Goal: Information Seeking & Learning: Check status

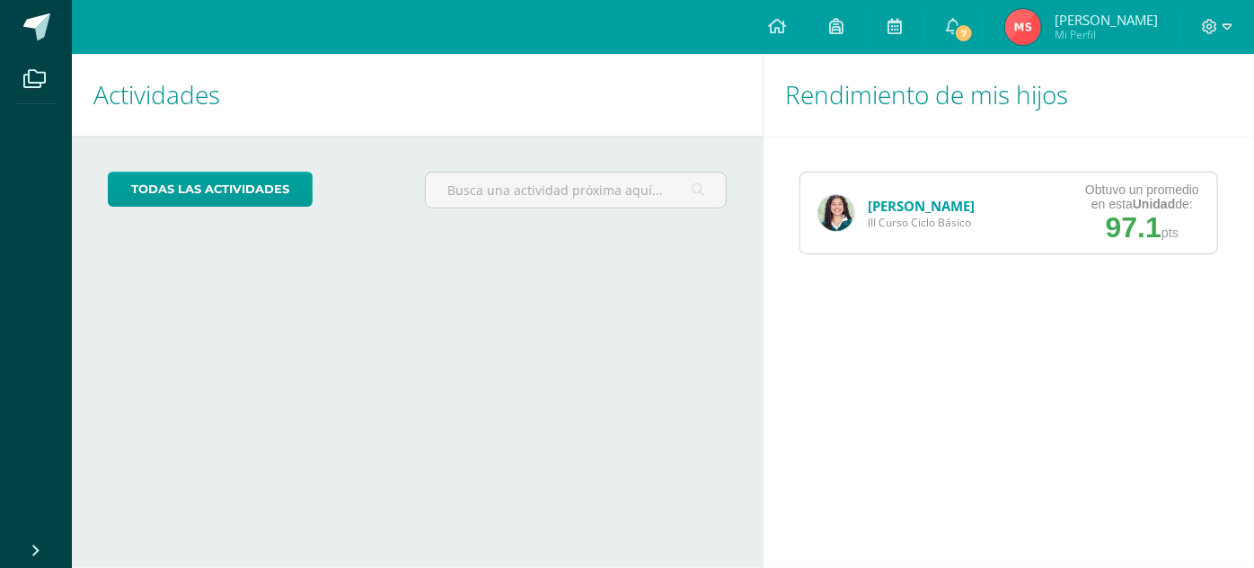
click at [906, 205] on link "[PERSON_NAME]" at bounding box center [921, 206] width 107 height 18
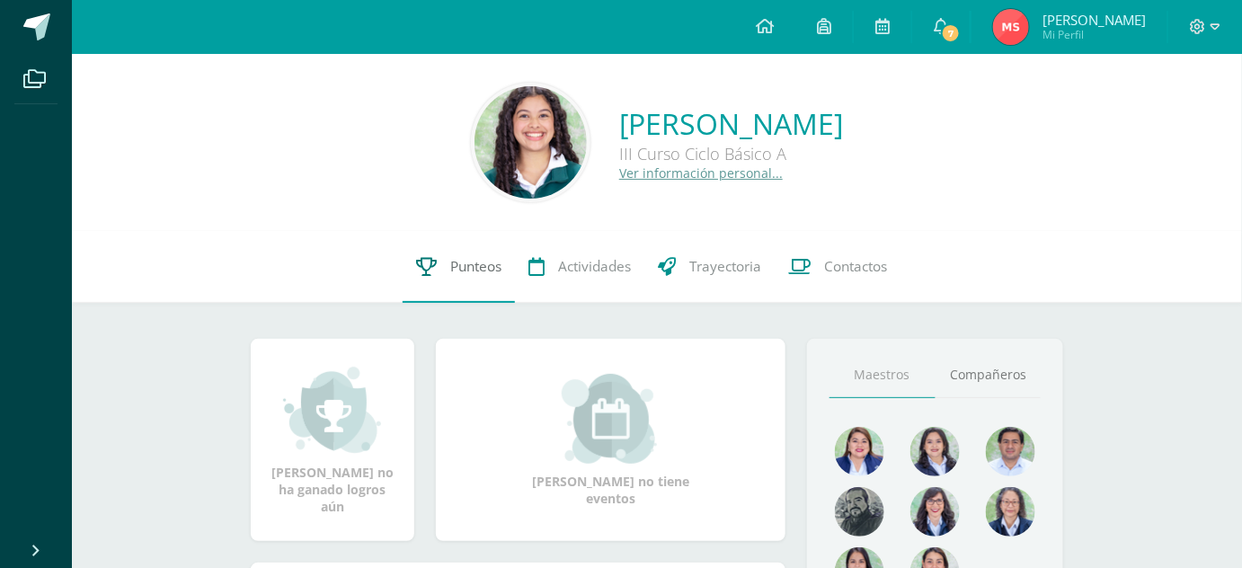
click at [460, 270] on span "Punteos" at bounding box center [475, 266] width 51 height 19
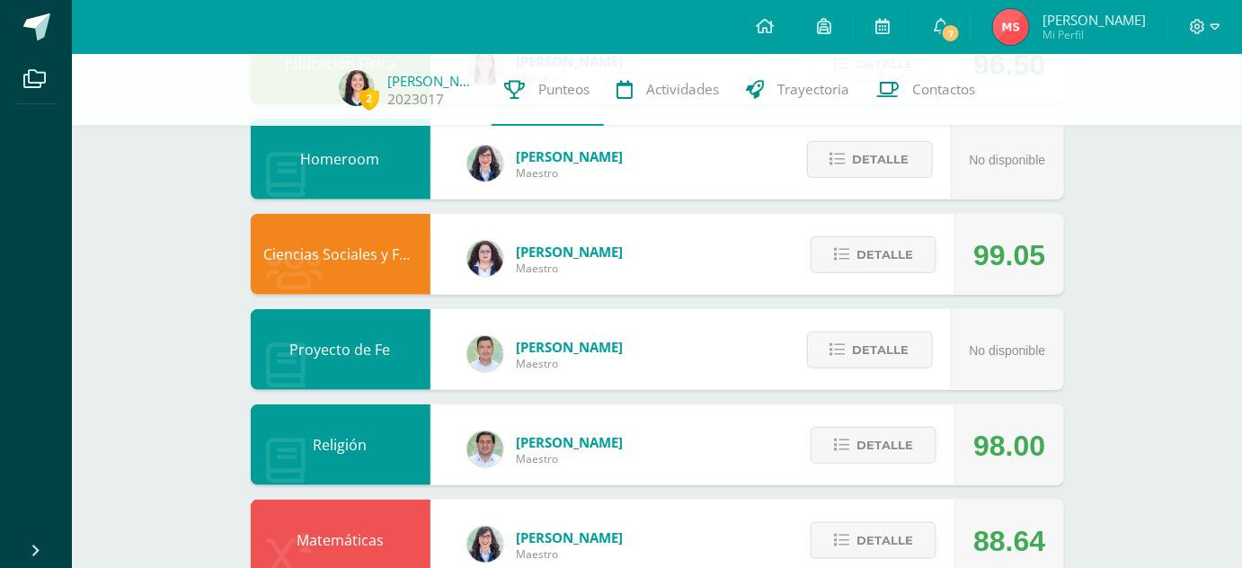
scroll to position [357, 0]
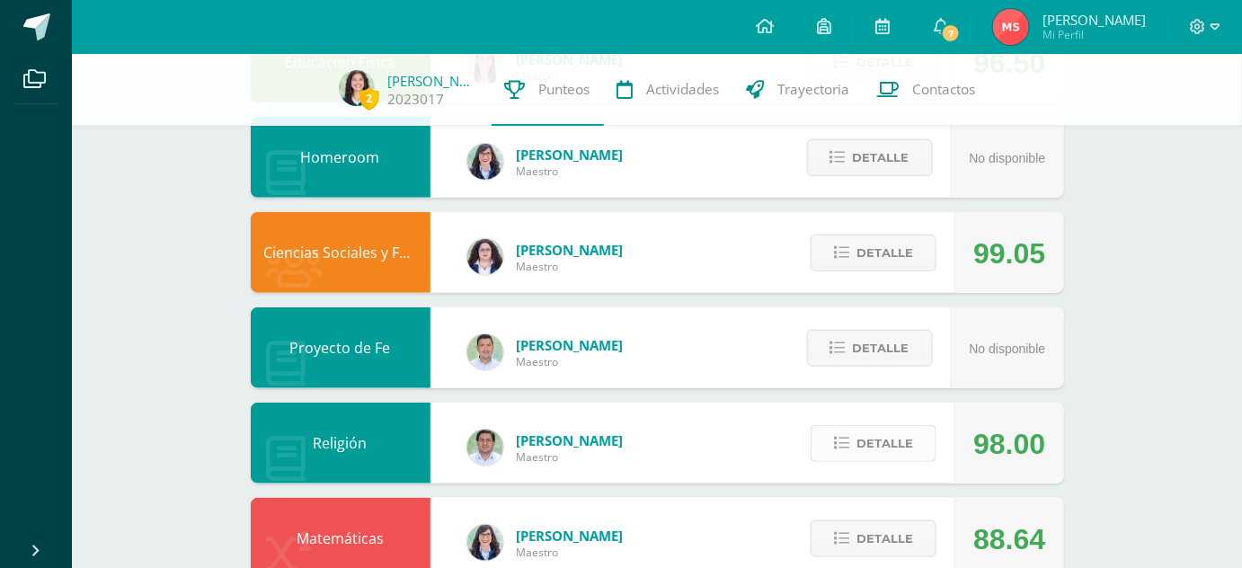
click at [847, 442] on icon at bounding box center [841, 443] width 15 height 15
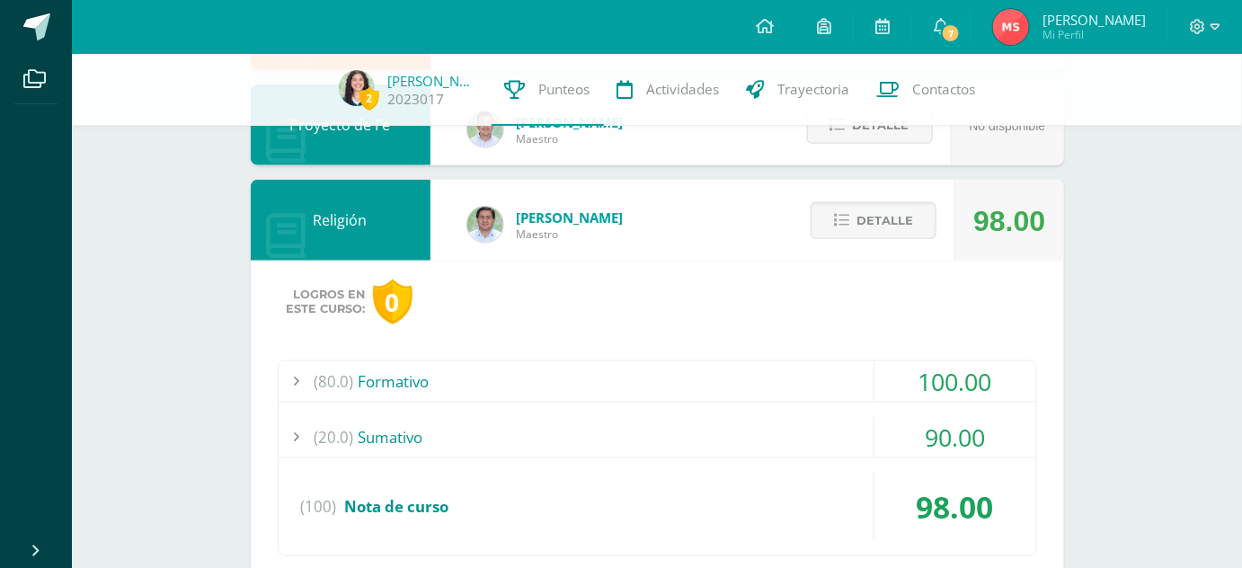
scroll to position [584, 0]
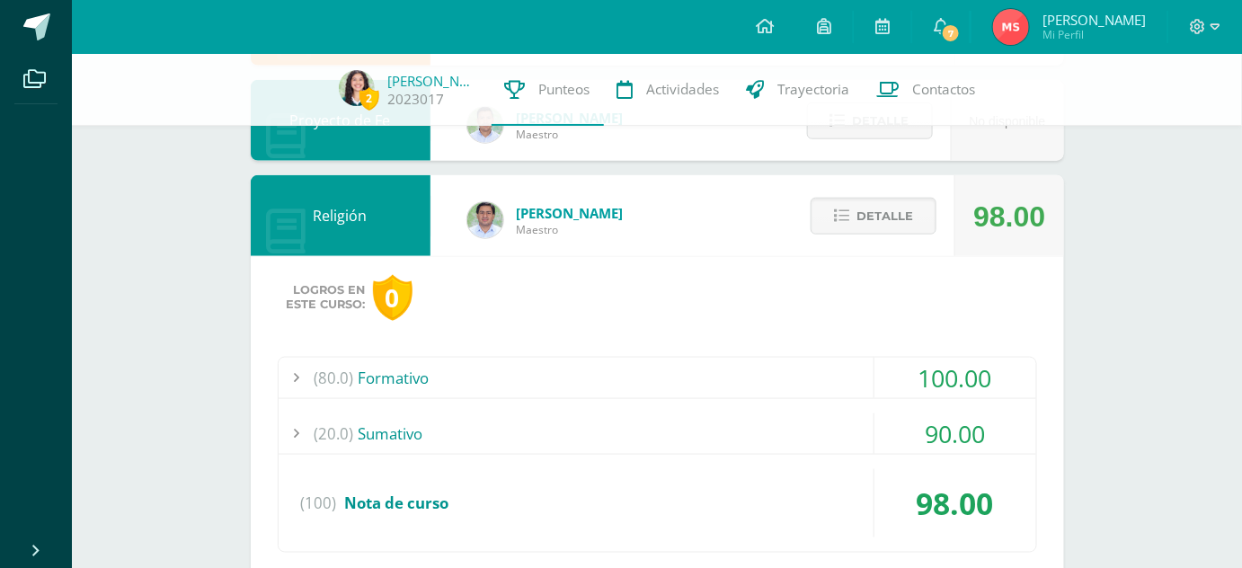
click at [676, 366] on div "(80.0) Formativo" at bounding box center [656, 378] width 757 height 40
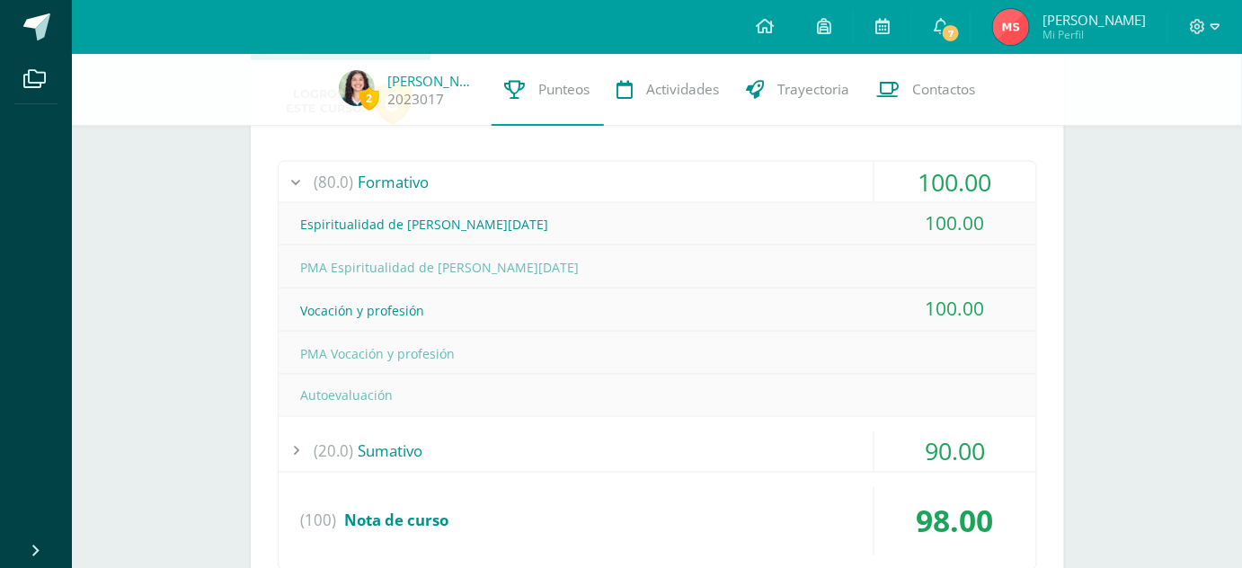
scroll to position [781, 0]
click at [511, 183] on div "(80.0) Formativo" at bounding box center [656, 181] width 757 height 40
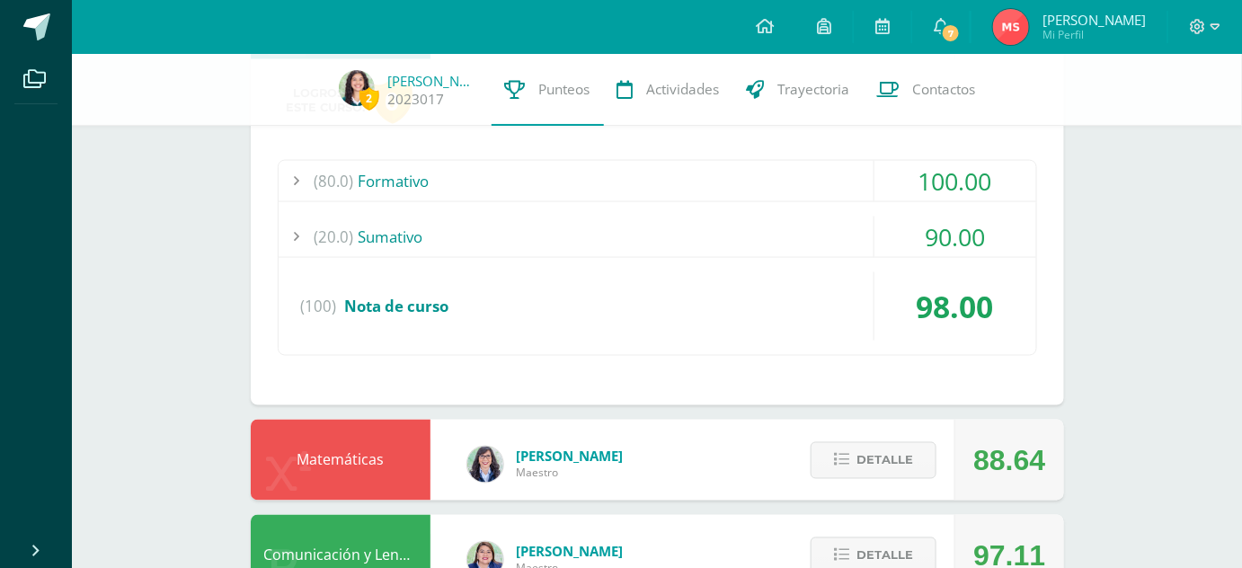
click at [517, 240] on div "(20.0) Sumativo" at bounding box center [656, 237] width 757 height 40
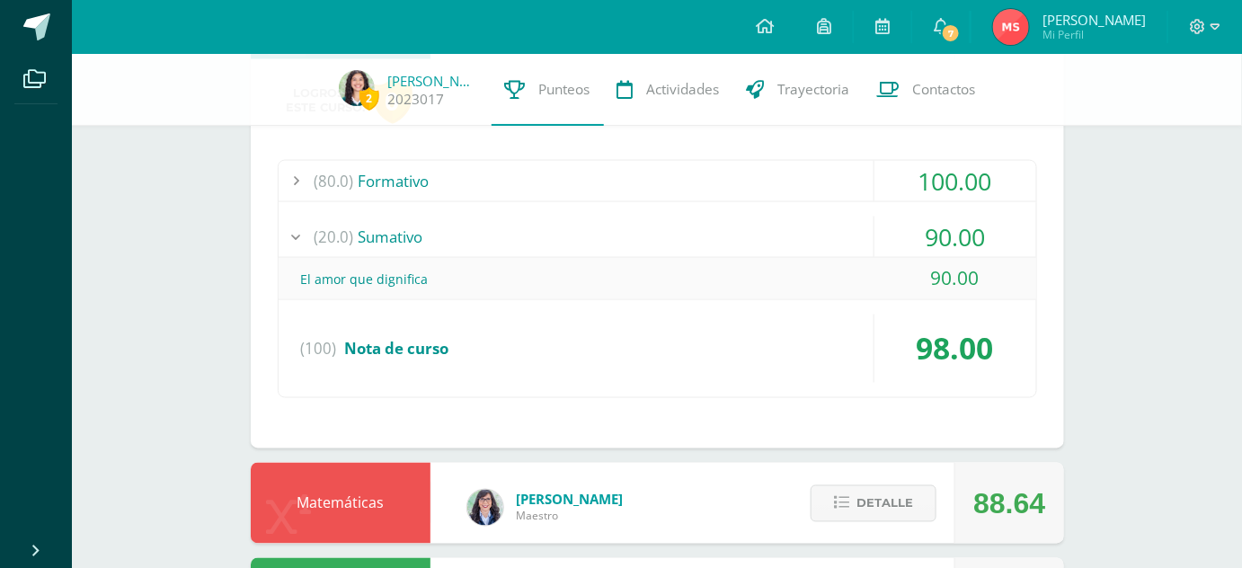
click at [517, 240] on div "(20.0) Sumativo" at bounding box center [656, 237] width 757 height 40
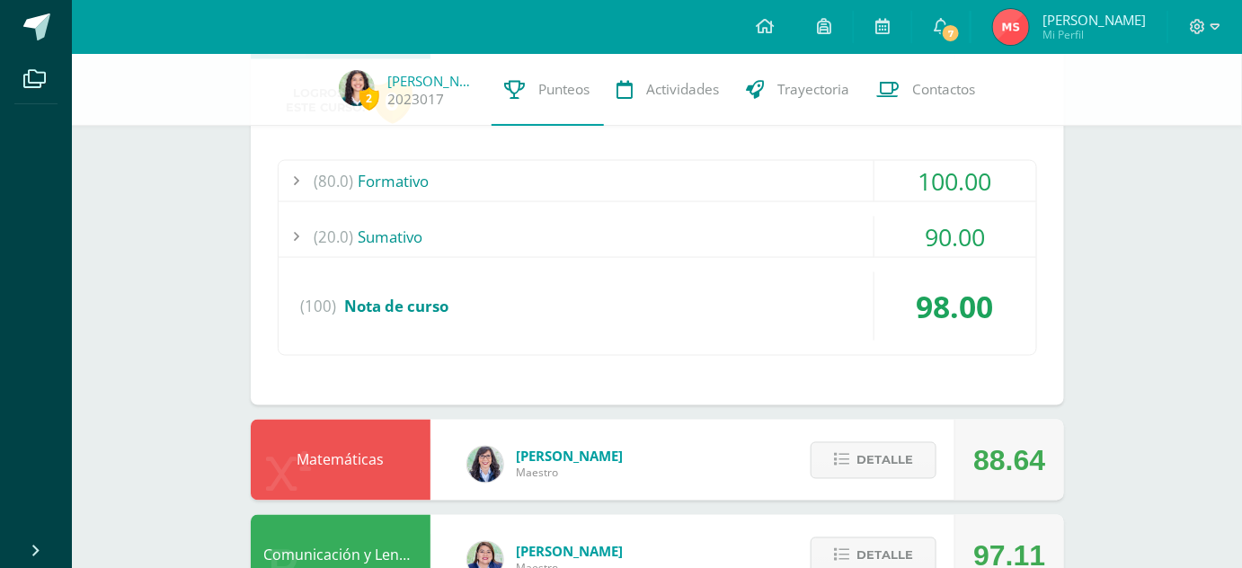
click at [486, 194] on div "(80.0) Formativo" at bounding box center [656, 181] width 757 height 40
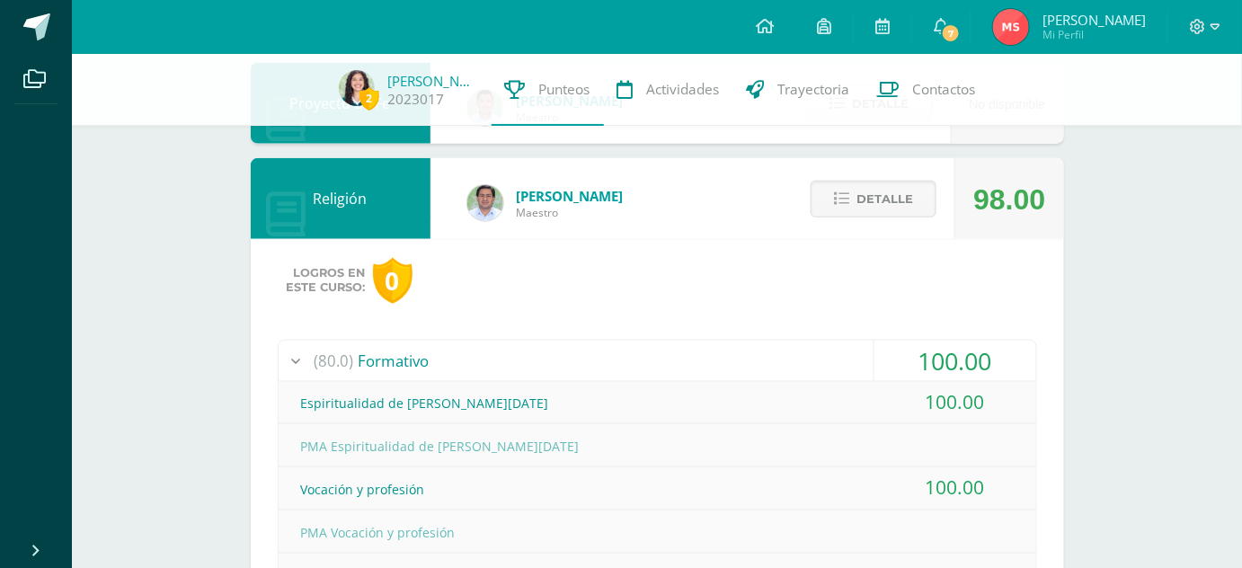
scroll to position [594, 0]
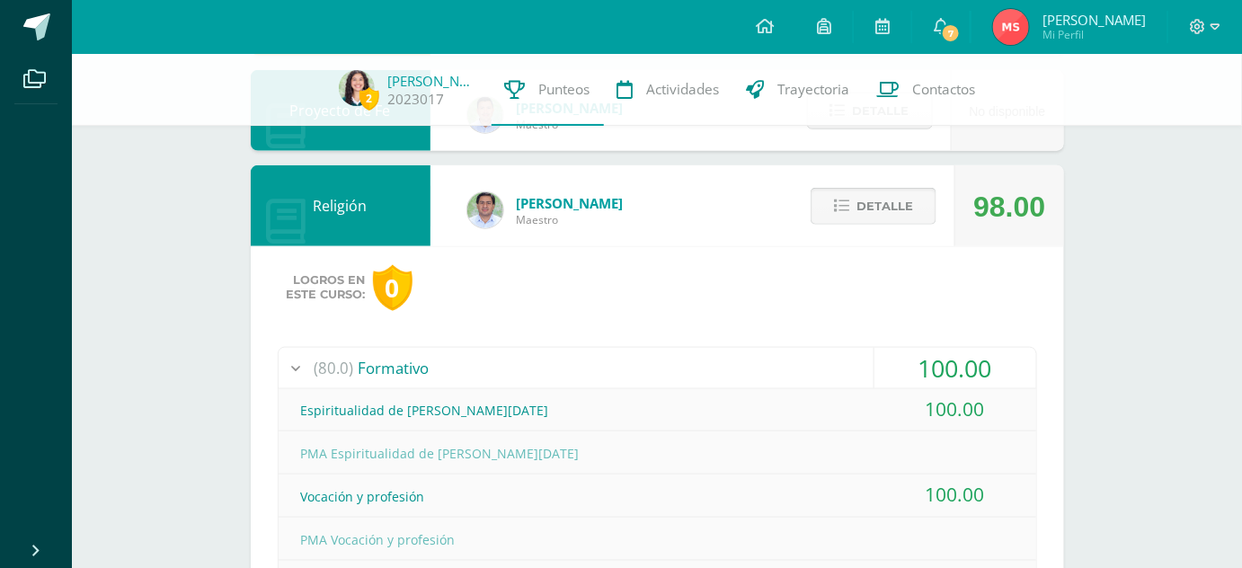
click at [853, 208] on button "Detalle" at bounding box center [873, 206] width 126 height 37
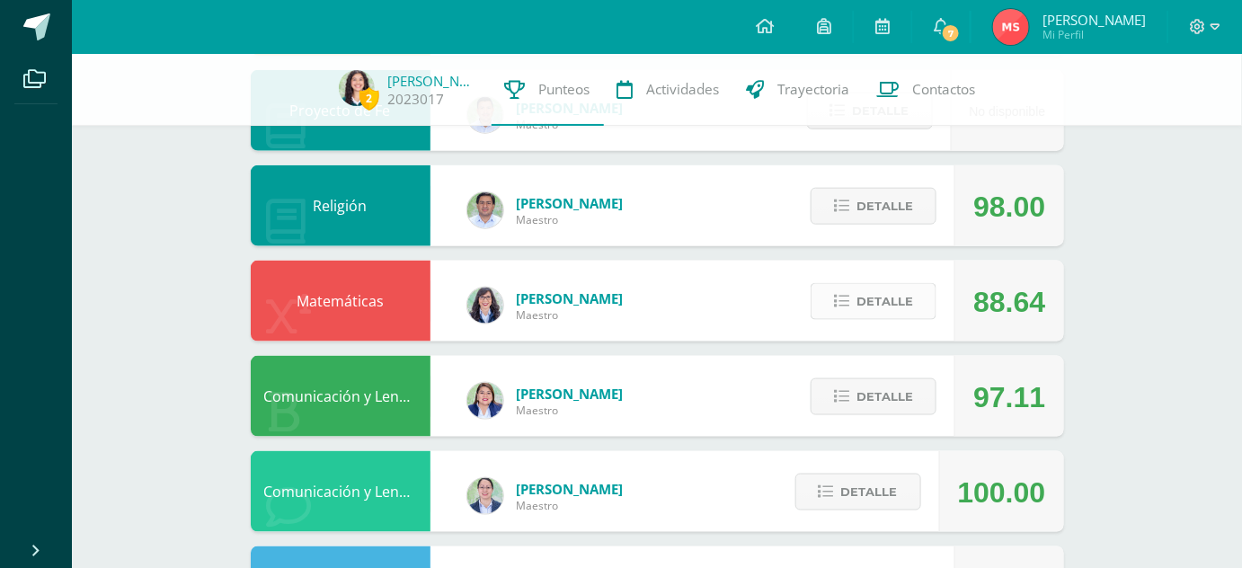
click at [850, 289] on button "Detalle" at bounding box center [873, 301] width 126 height 37
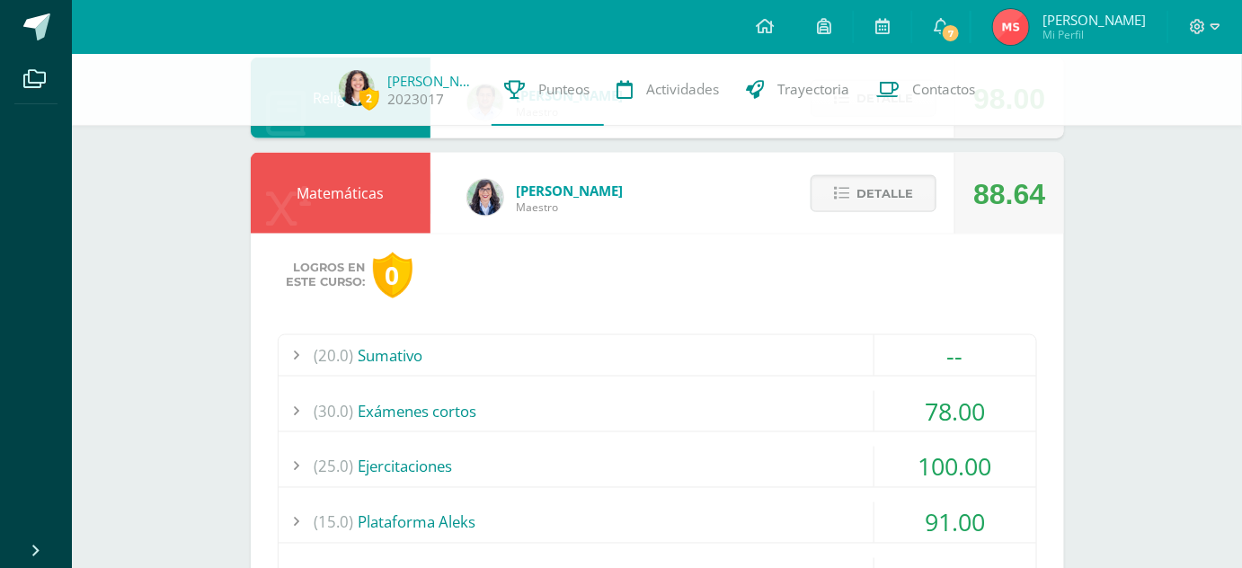
scroll to position [777, 0]
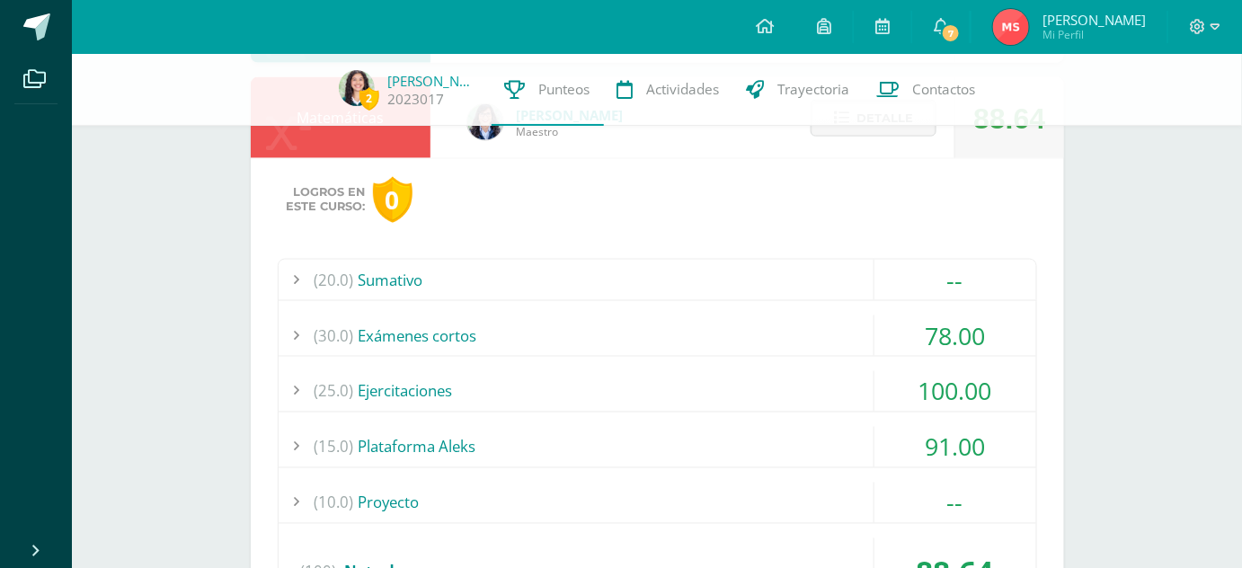
click at [735, 386] on div "(25.0) Ejercitaciones" at bounding box center [656, 391] width 757 height 40
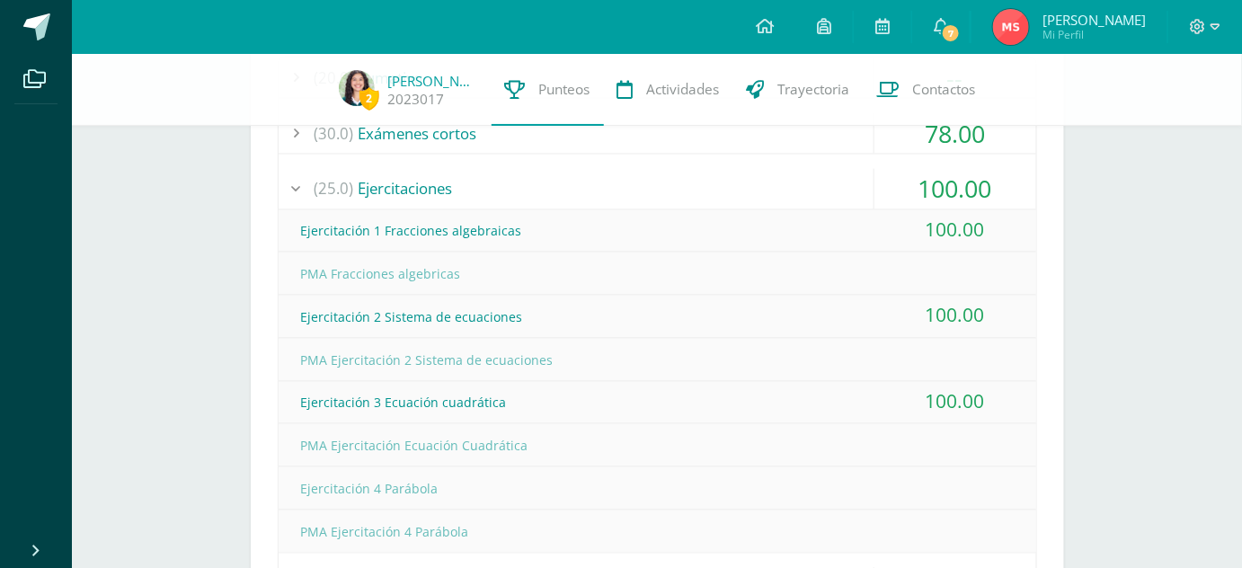
scroll to position [979, 0]
click at [578, 199] on div "(25.0) Ejercitaciones" at bounding box center [656, 189] width 757 height 40
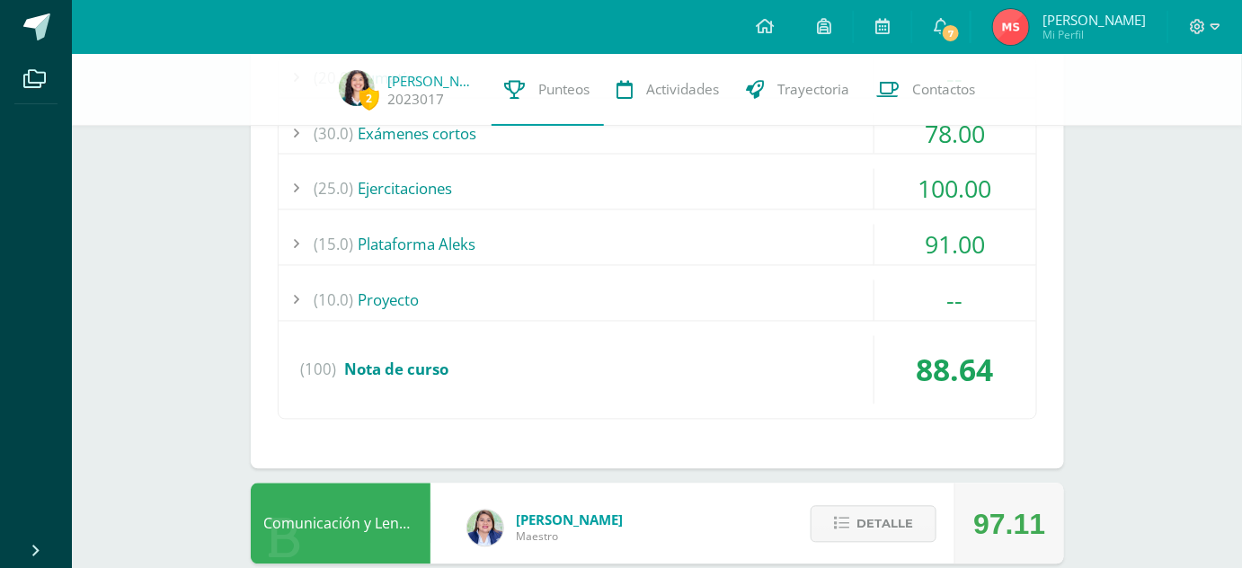
click at [610, 246] on div "(15.0) Plataforma Aleks" at bounding box center [656, 245] width 757 height 40
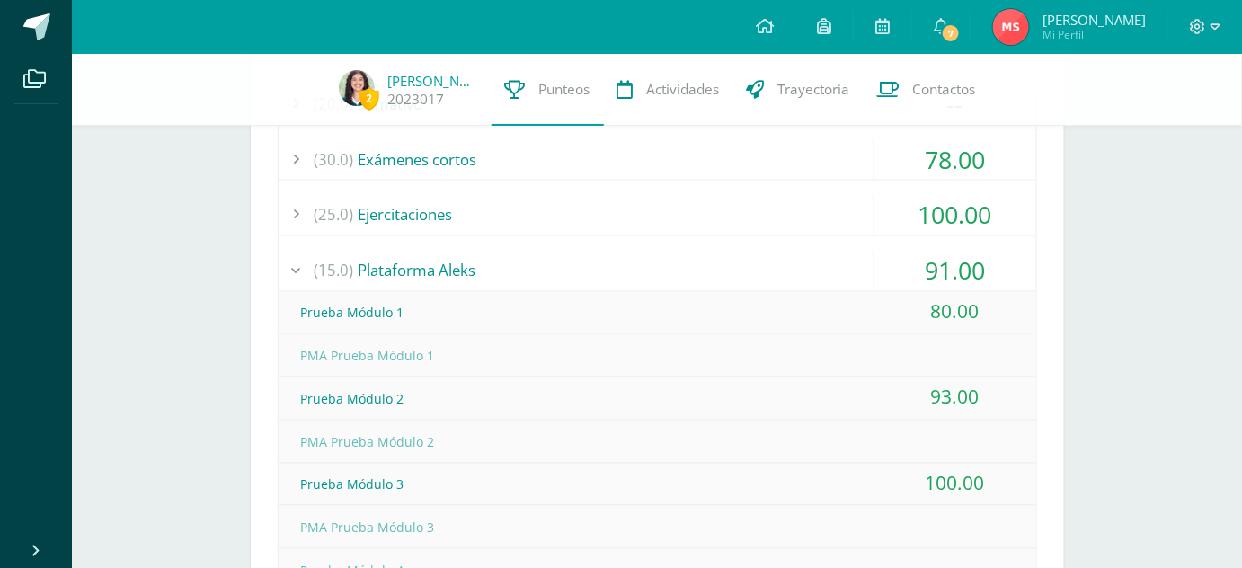
scroll to position [950, 0]
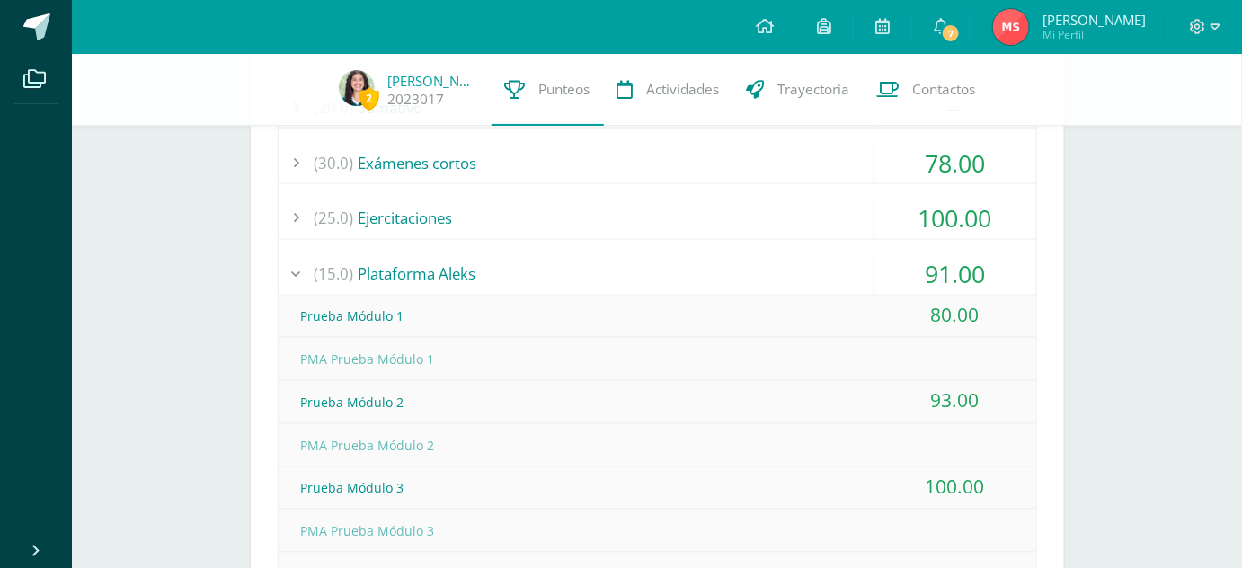
click at [596, 261] on div "(15.0) Plataforma Aleks" at bounding box center [656, 274] width 757 height 40
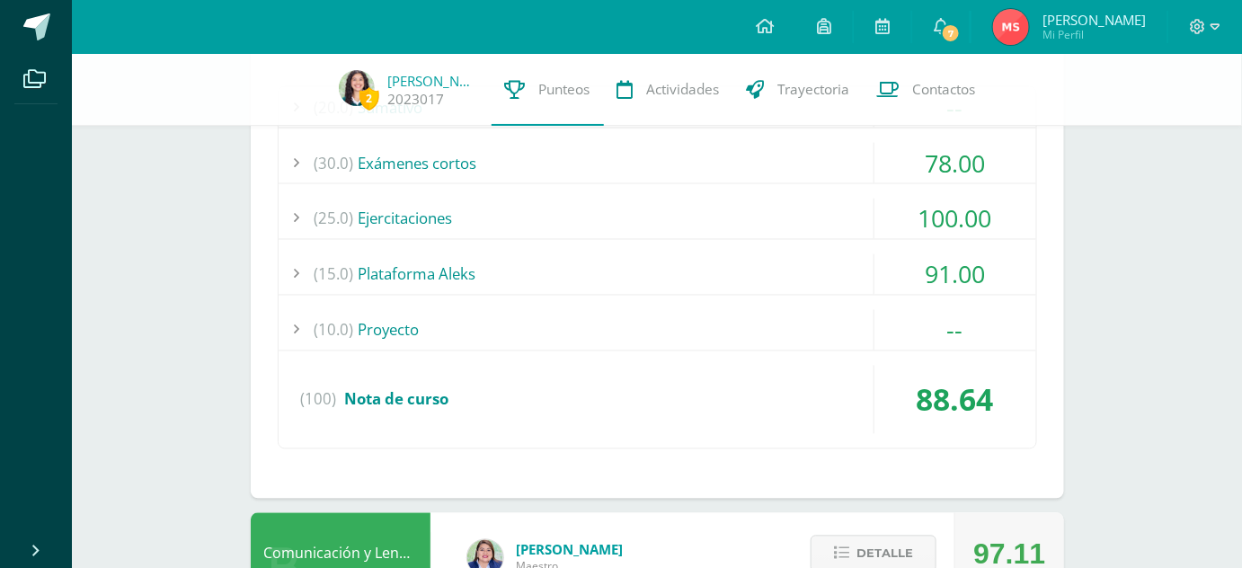
scroll to position [877, 0]
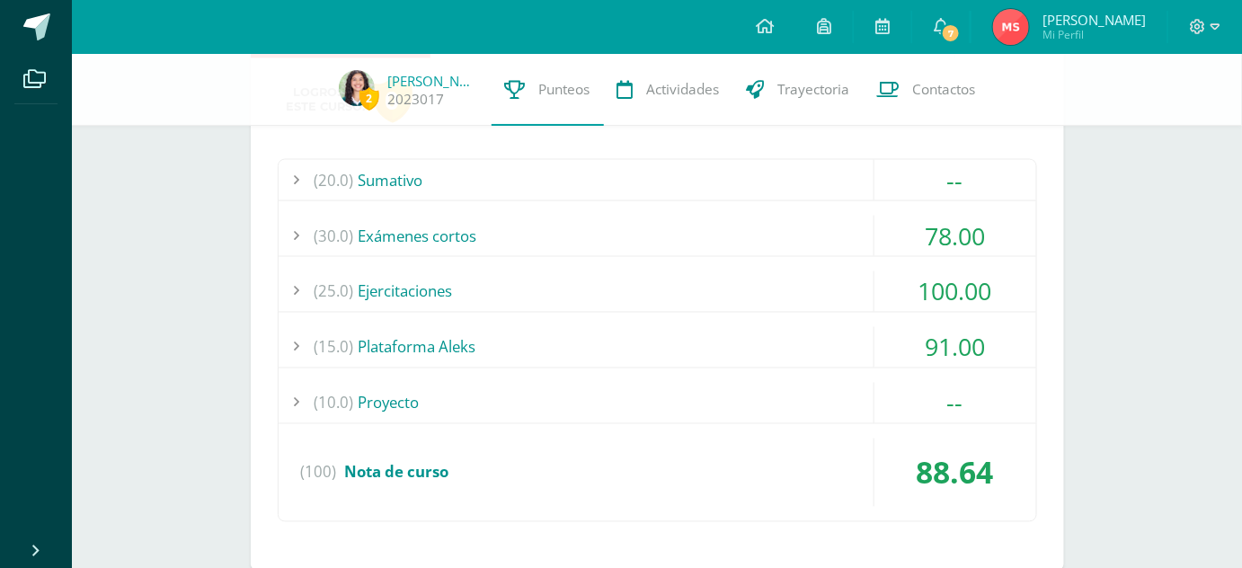
click at [572, 227] on div "(30.0) Exámenes cortos" at bounding box center [656, 236] width 757 height 40
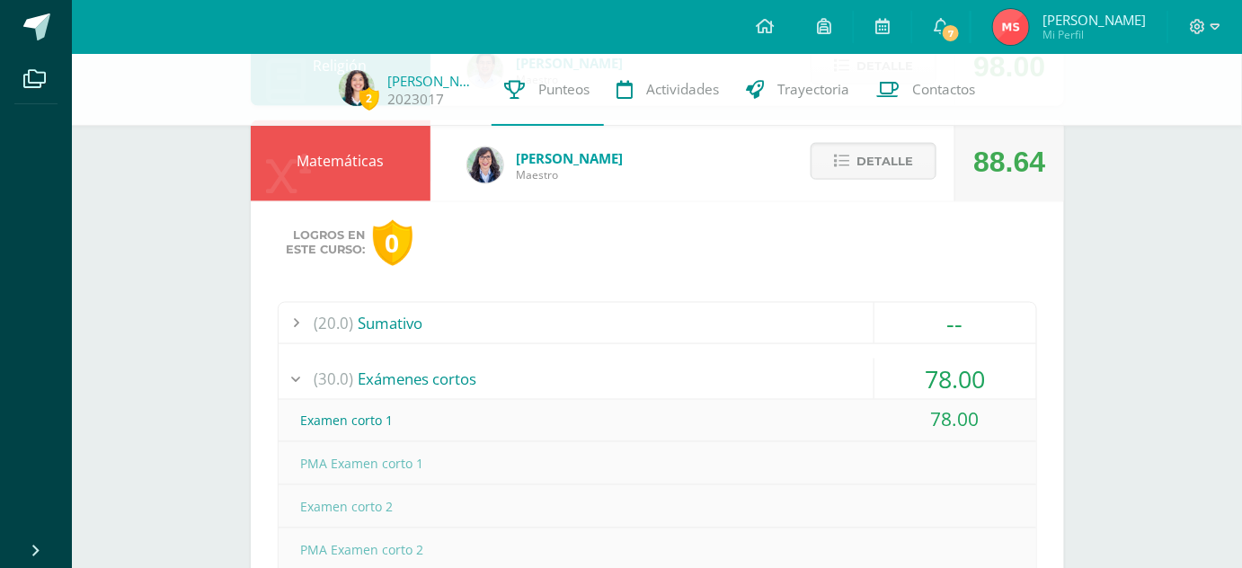
scroll to position [709, 0]
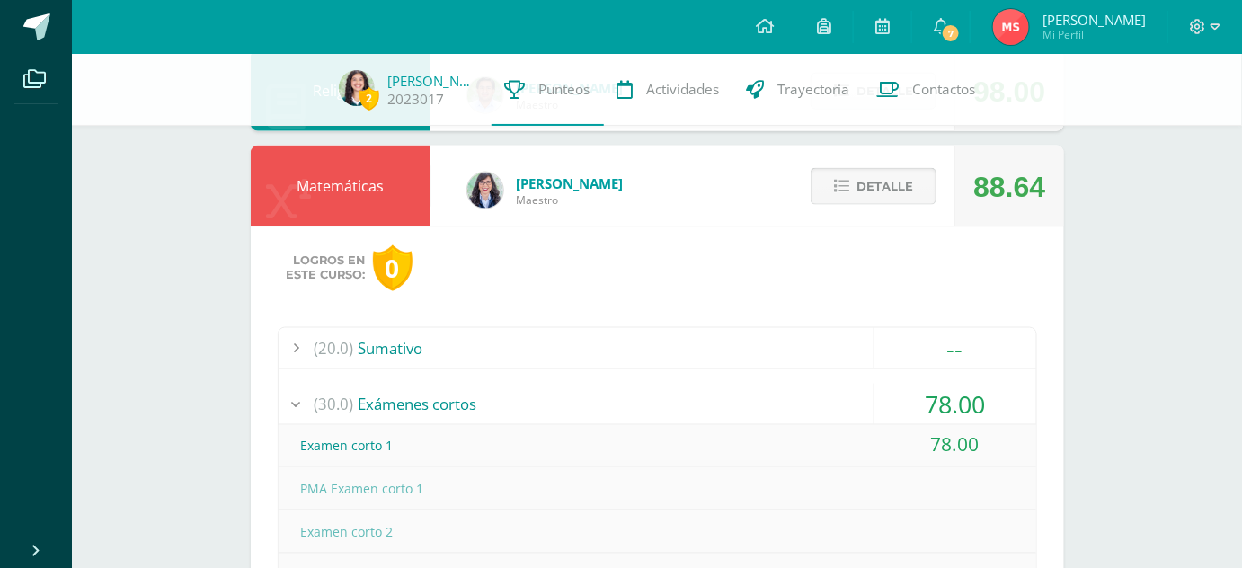
click at [895, 185] on span "Detalle" at bounding box center [884, 186] width 57 height 33
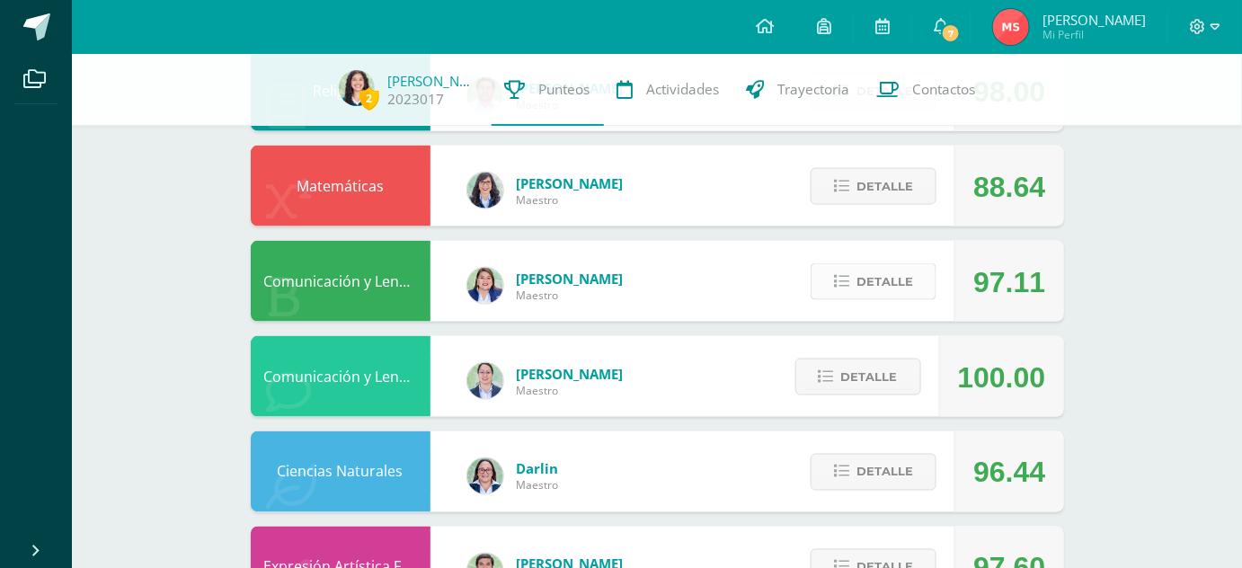
click at [862, 289] on span "Detalle" at bounding box center [884, 281] width 57 height 33
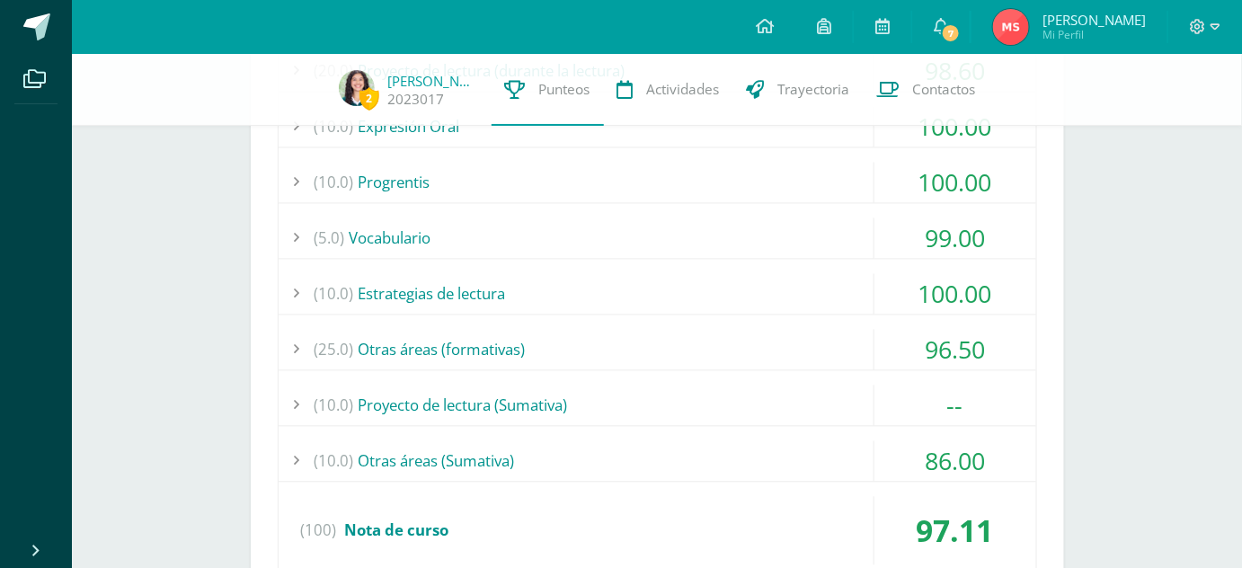
scroll to position [1123, 0]
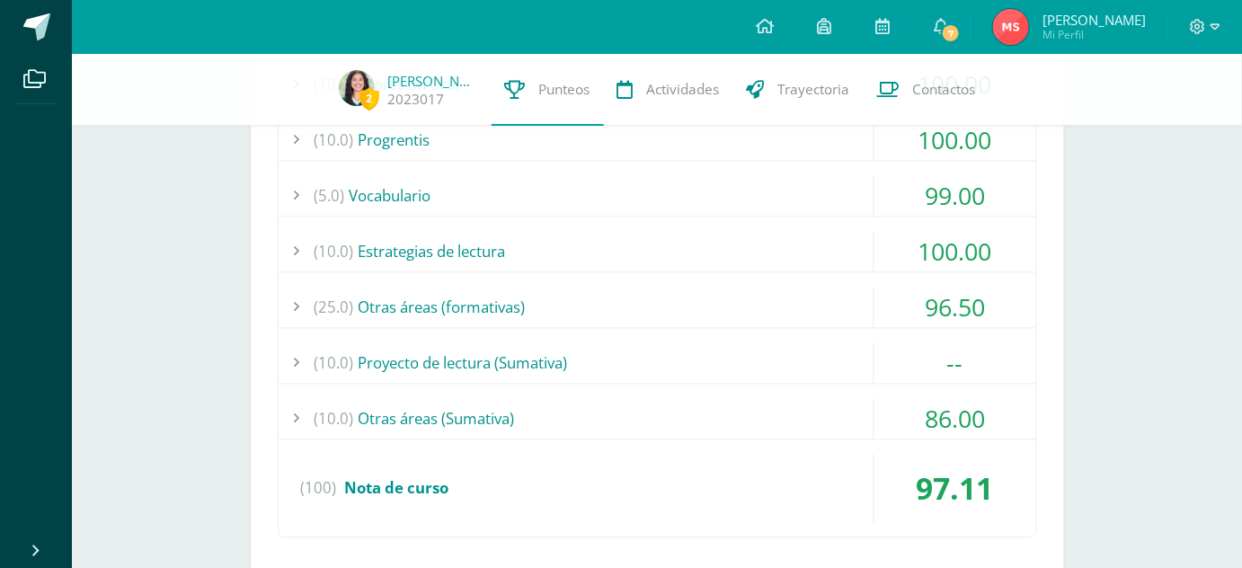
click at [632, 414] on div "(10.0) Otras áreas (Sumativa)" at bounding box center [656, 419] width 757 height 40
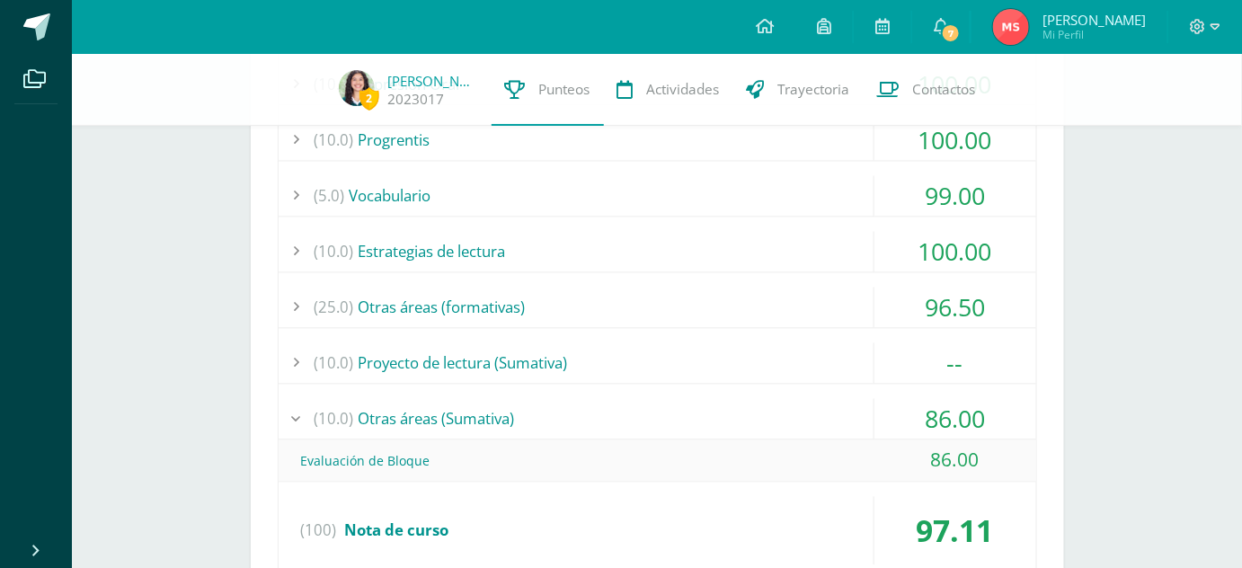
click at [623, 414] on div "(10.0) Otras áreas (Sumativa)" at bounding box center [656, 419] width 757 height 40
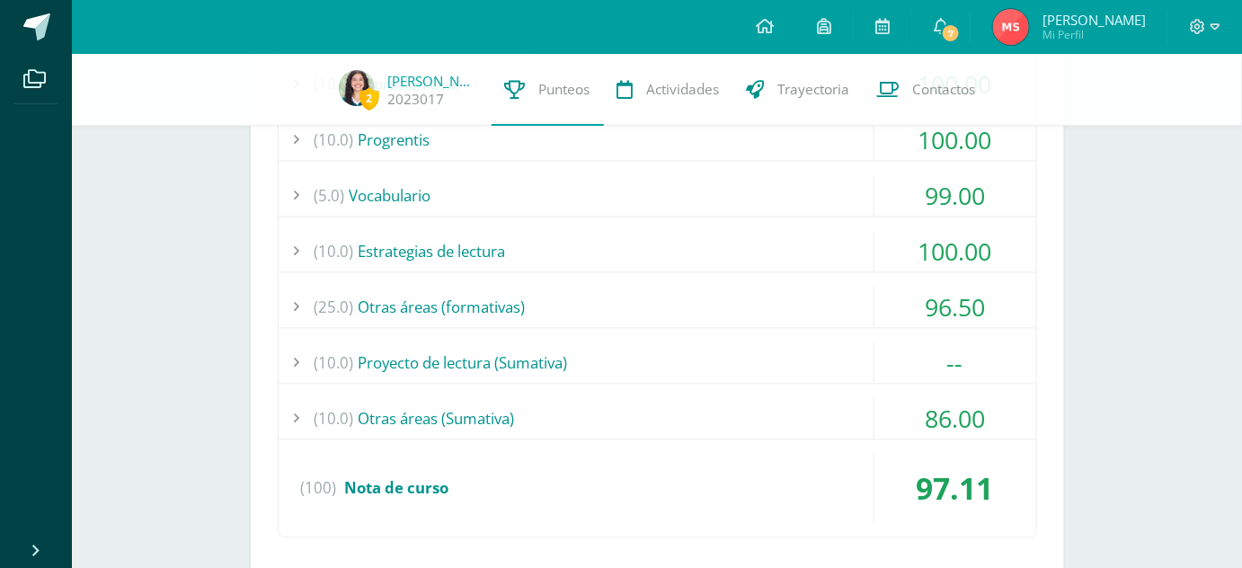
click at [561, 317] on div "(25.0) Otras áreas (formativas)" at bounding box center [656, 307] width 757 height 40
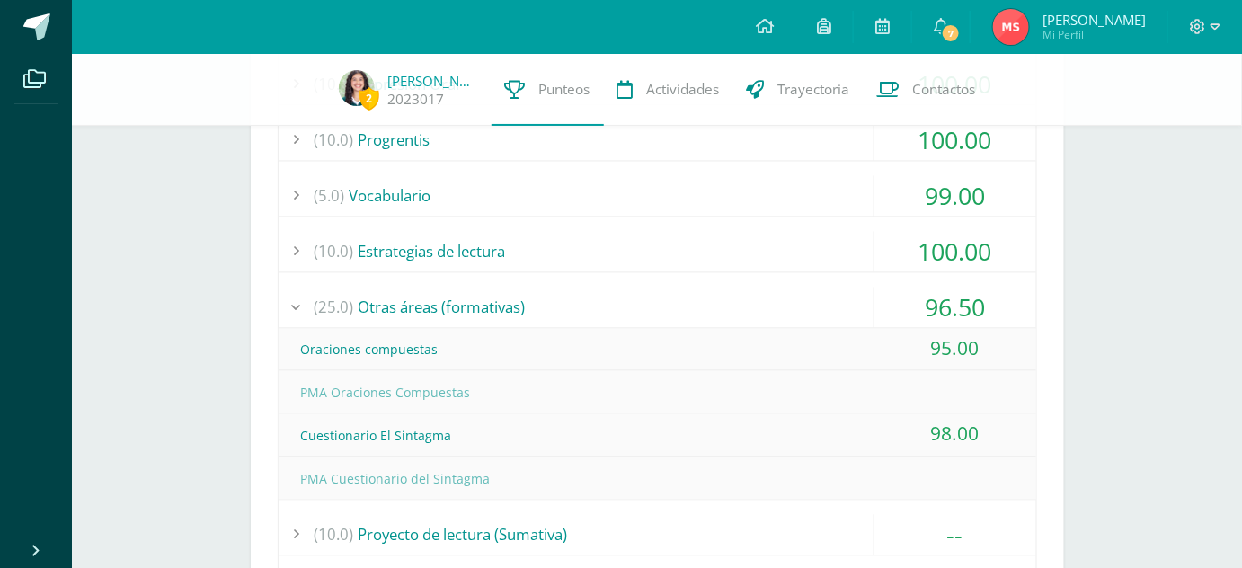
click at [561, 317] on div "(25.0) Otras áreas (formativas)" at bounding box center [656, 307] width 757 height 40
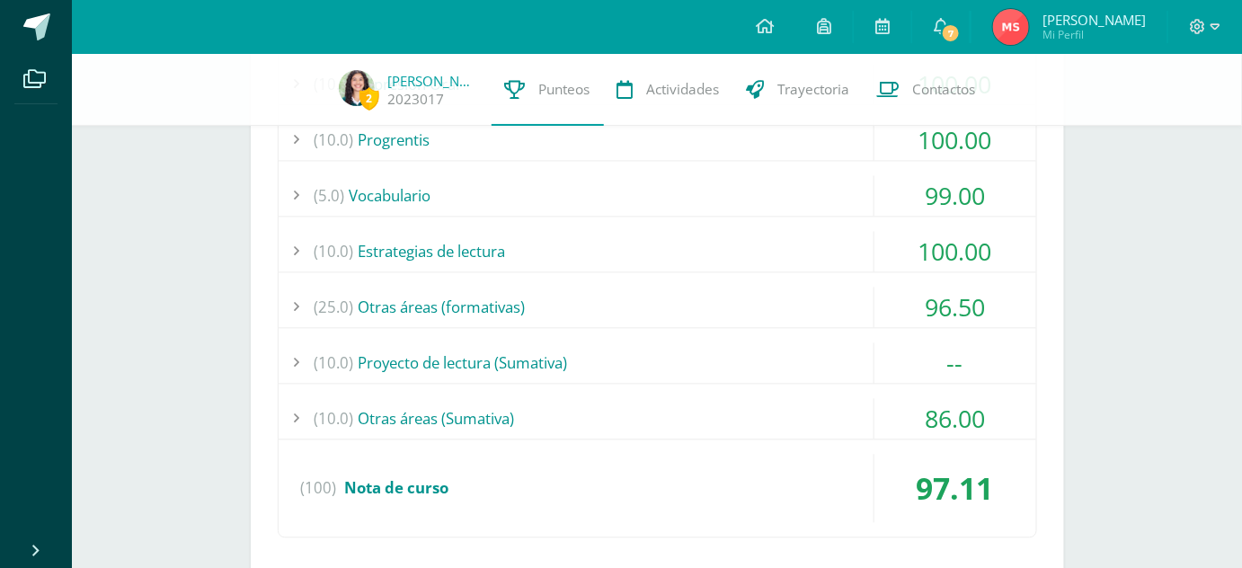
click at [499, 242] on div "(10.0) Estrategias de lectura" at bounding box center [656, 252] width 757 height 40
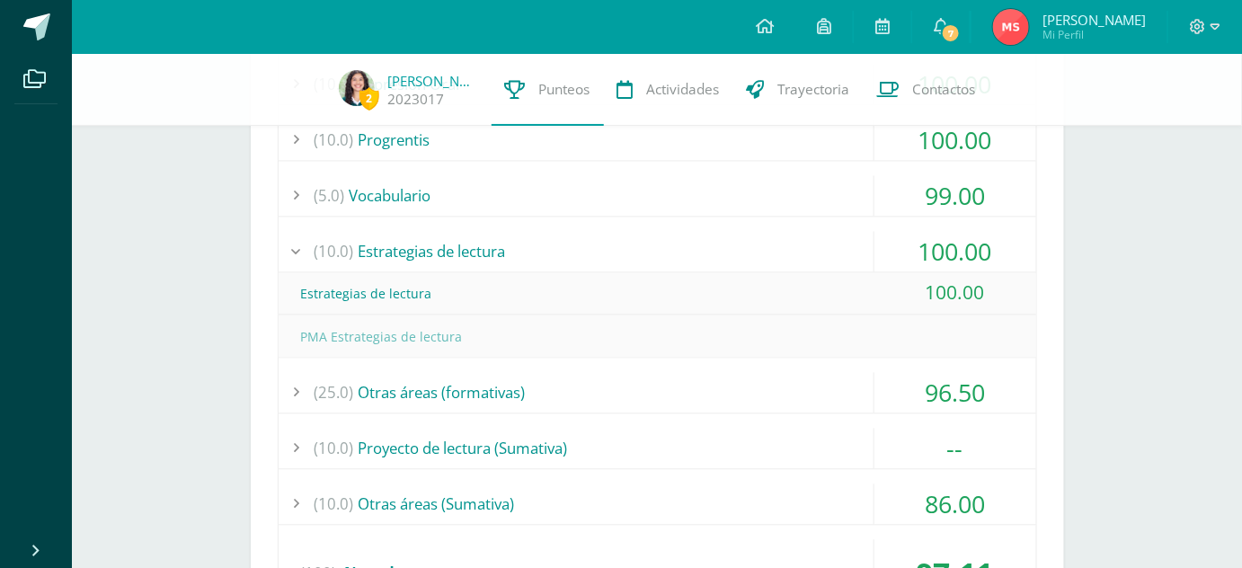
click at [499, 242] on div "(10.0) Estrategias de lectura" at bounding box center [656, 252] width 757 height 40
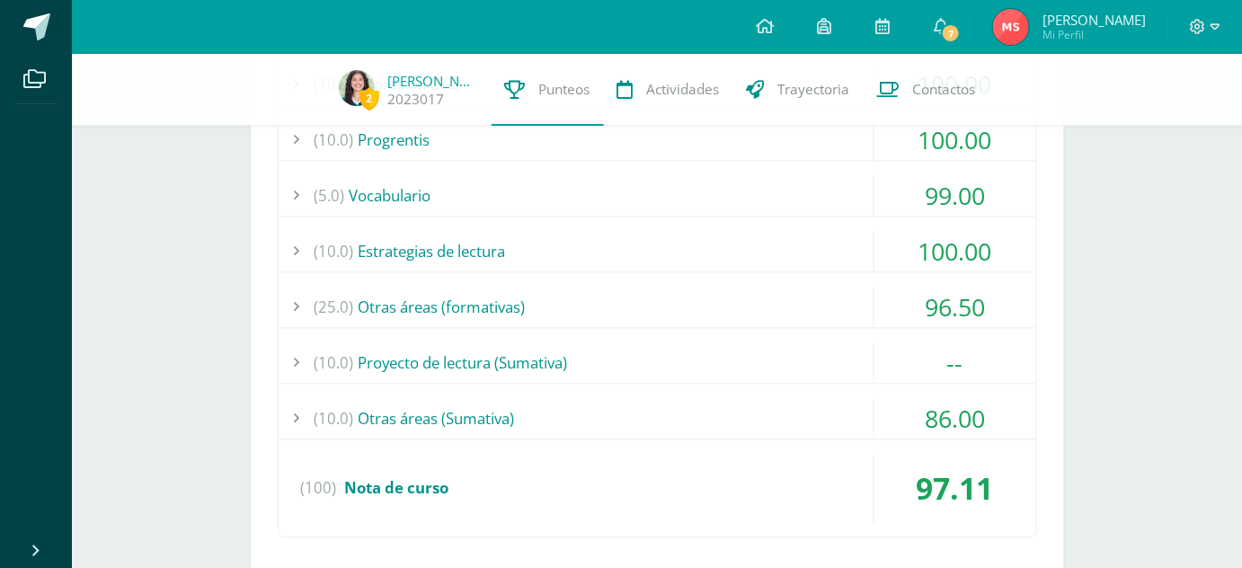
click at [441, 178] on div "(5.0) Vocabulario" at bounding box center [656, 196] width 757 height 40
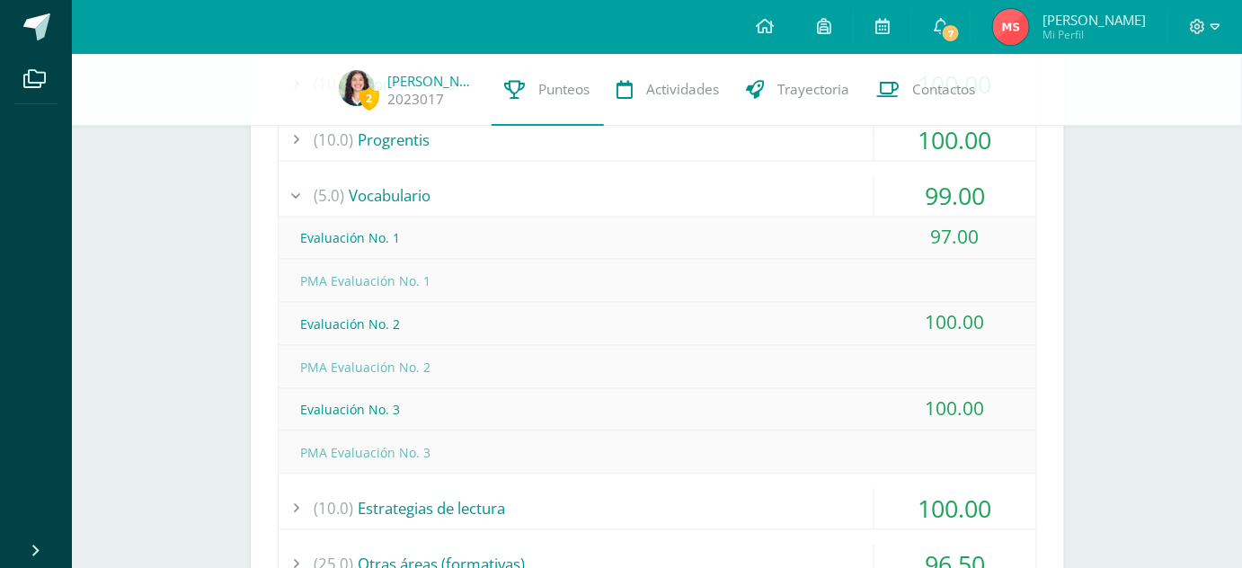
click at [432, 153] on div "(10.0) Progrentis" at bounding box center [656, 140] width 757 height 40
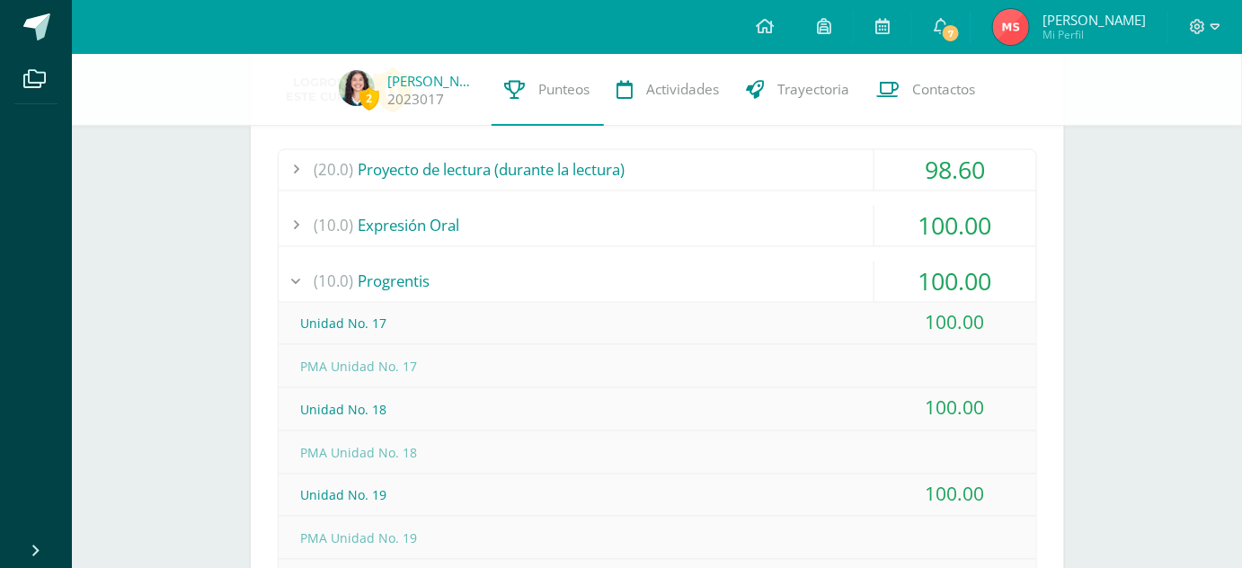
click at [510, 241] on div "(10.0) Expresión Oral" at bounding box center [656, 226] width 757 height 40
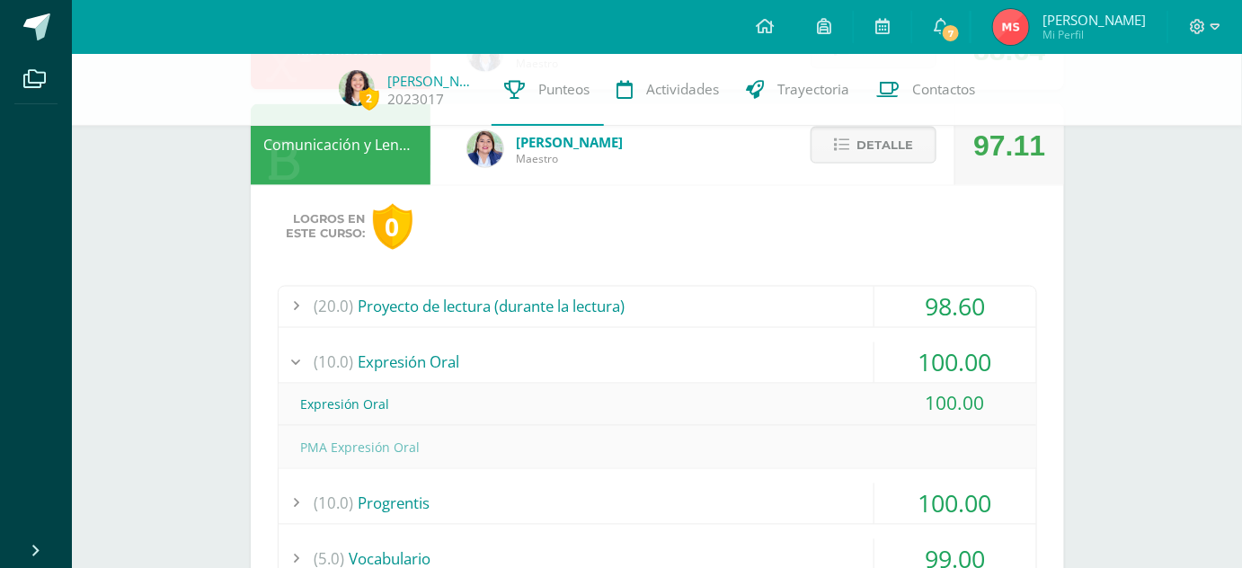
scroll to position [835, 0]
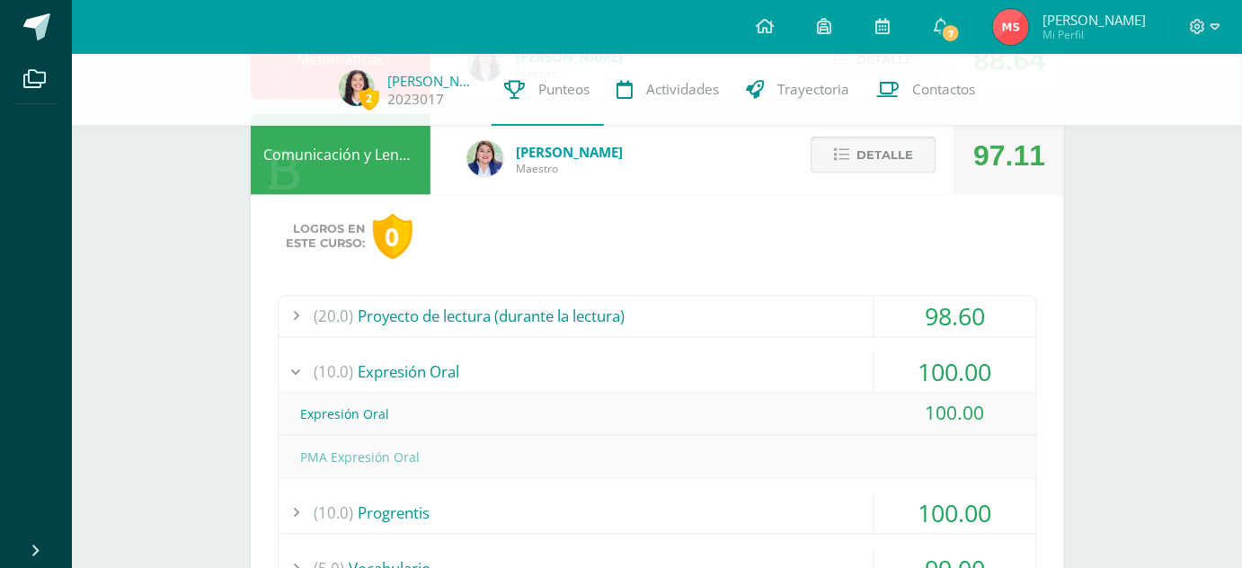
click at [842, 153] on icon at bounding box center [841, 154] width 15 height 15
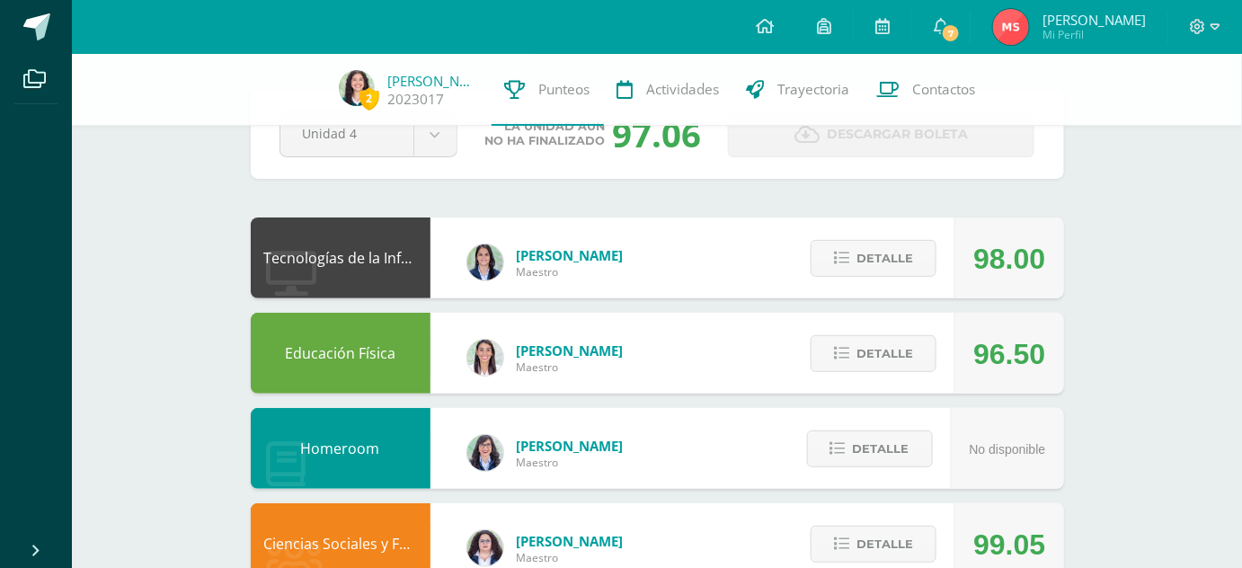
scroll to position [65, 0]
click at [879, 264] on span "Detalle" at bounding box center [884, 259] width 57 height 33
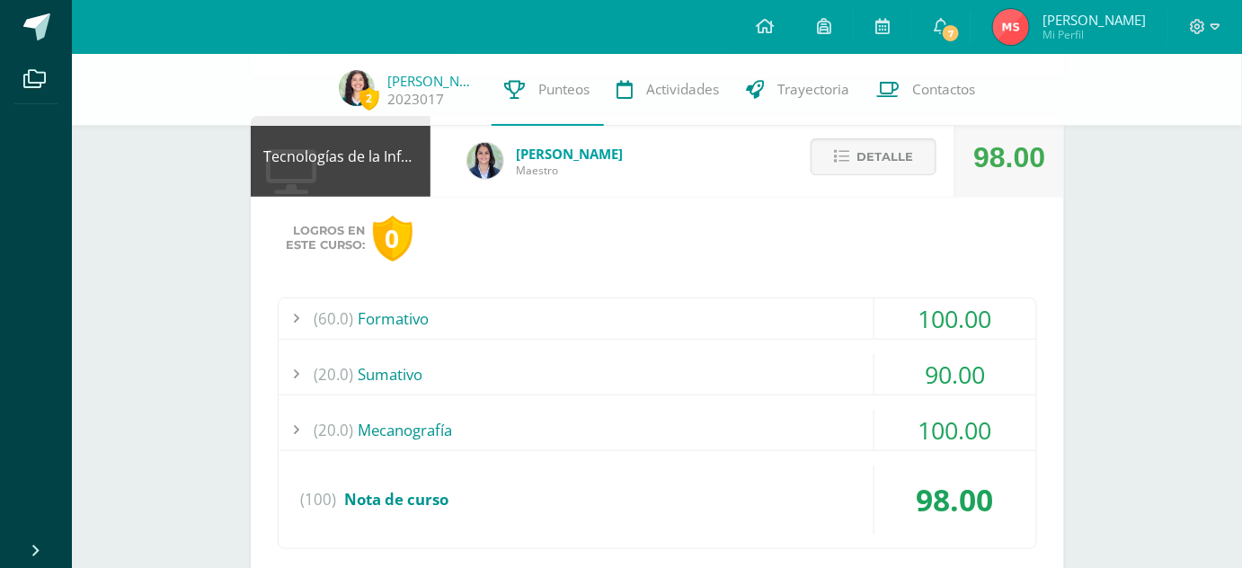
click at [647, 419] on div "(20.0) Mecanografía" at bounding box center [656, 430] width 757 height 40
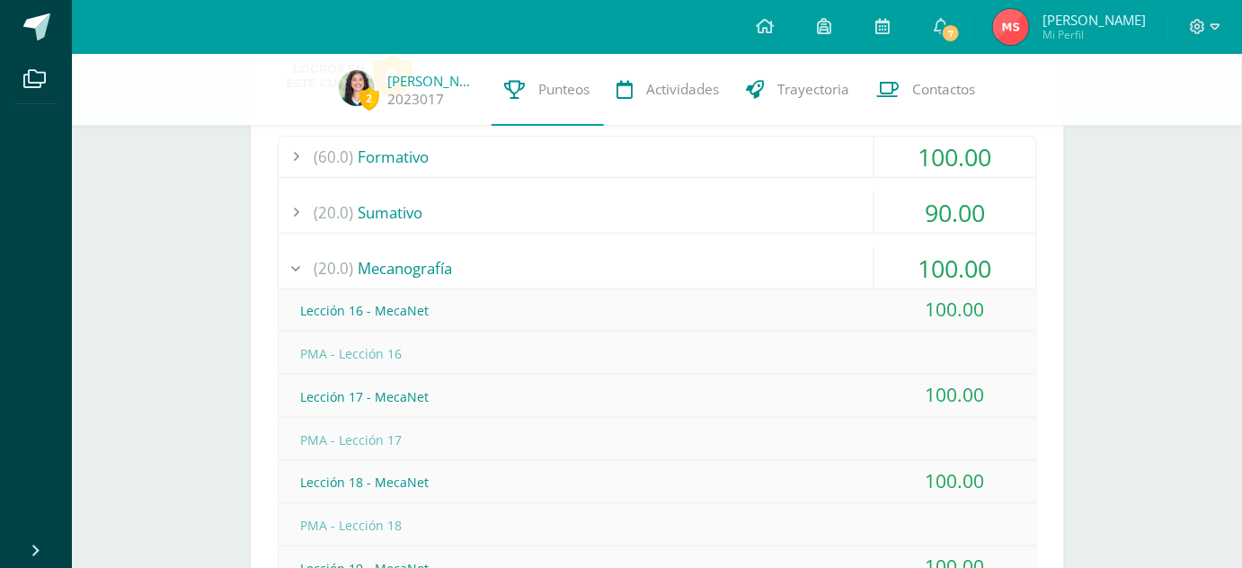
scroll to position [306, 0]
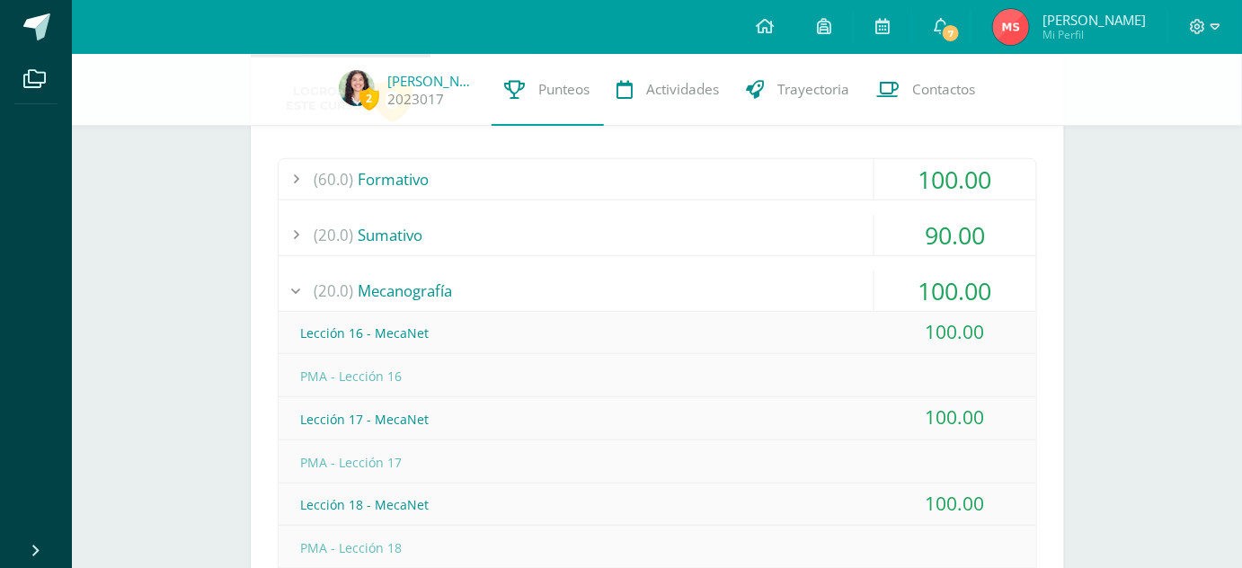
click at [540, 277] on div "(20.0) Mecanografía" at bounding box center [656, 290] width 757 height 40
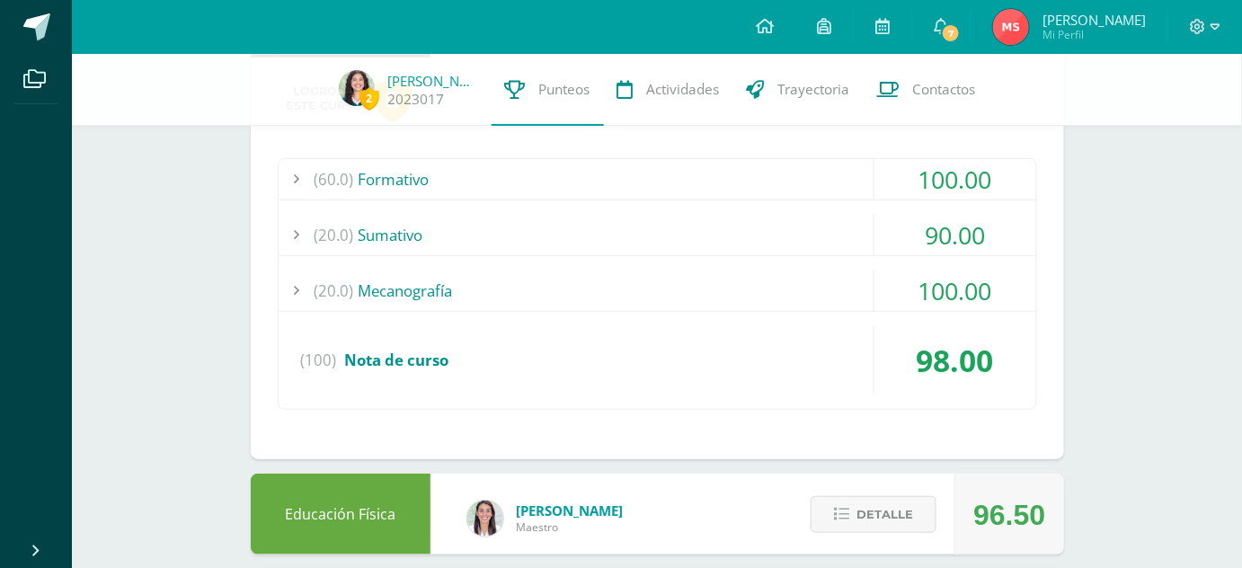
click at [512, 234] on div "(20.0) Sumativo" at bounding box center [656, 235] width 757 height 40
